Goal: Task Accomplishment & Management: Manage account settings

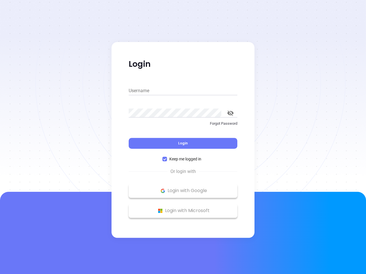
click at [183, 137] on div "Login" at bounding box center [183, 140] width 109 height 18
click at [183, 91] on input "Username" at bounding box center [183, 90] width 109 height 9
click at [230, 113] on icon "toggle password visibility" at bounding box center [230, 113] width 6 height 5
click at [183, 143] on span "Login" at bounding box center [183, 143] width 10 height 5
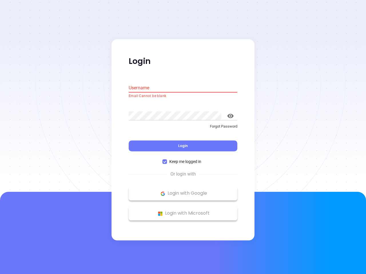
click at [183, 159] on span "Keep me logged in" at bounding box center [185, 162] width 37 height 6
click at [167, 160] on input "Keep me logged in" at bounding box center [164, 162] width 5 height 5
checkbox input "false"
click at [183, 191] on p "Login with Google" at bounding box center [182, 193] width 103 height 9
click at [183, 211] on p "Login with Microsoft" at bounding box center [182, 213] width 103 height 9
